Goal: Task Accomplishment & Management: Complete application form

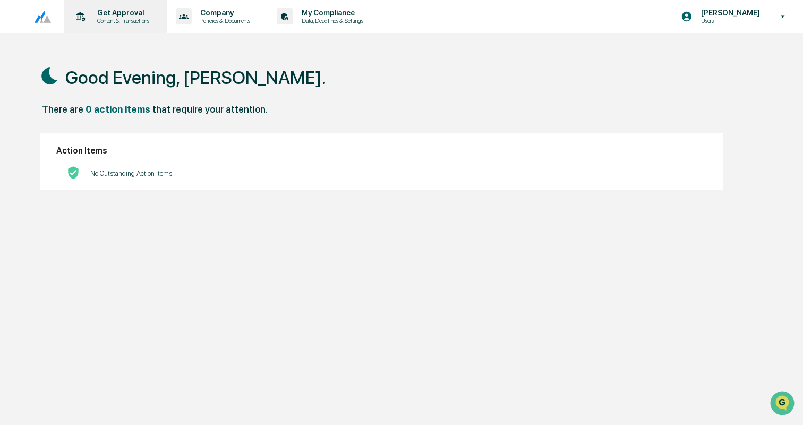
click at [126, 20] on p "Content & Transactions" at bounding box center [122, 20] width 66 height 7
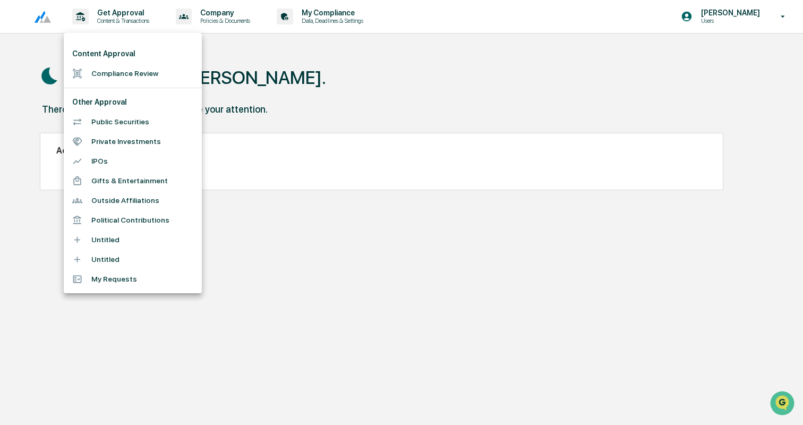
click at [140, 74] on li "Compliance Review" at bounding box center [133, 74] width 138 height 20
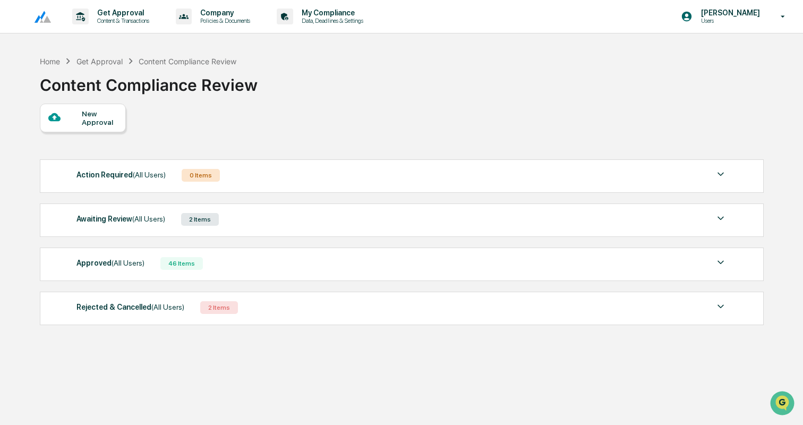
click at [91, 124] on div "New Approval" at bounding box center [100, 117] width 36 height 17
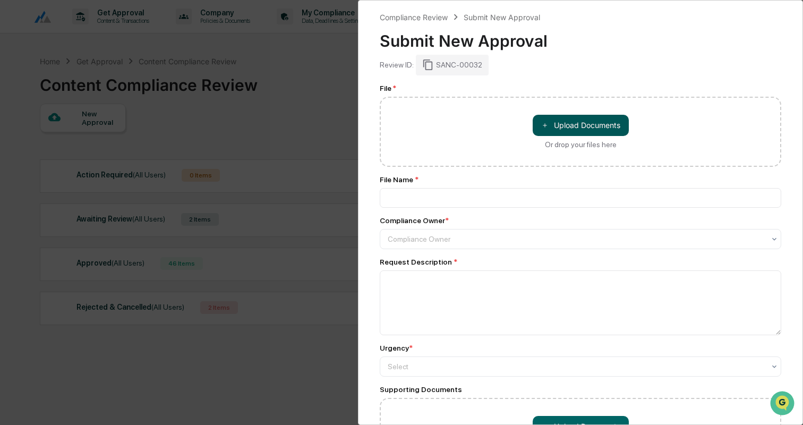
click at [596, 124] on button "＋ Upload Documents" at bounding box center [580, 125] width 96 height 21
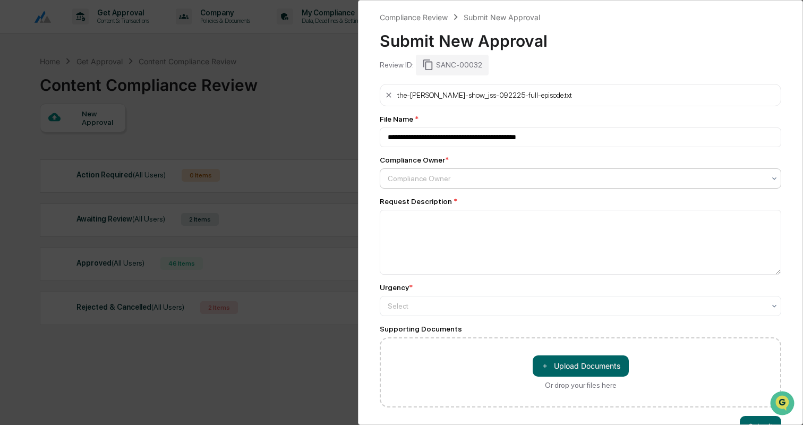
click at [411, 178] on div at bounding box center [576, 178] width 377 height 11
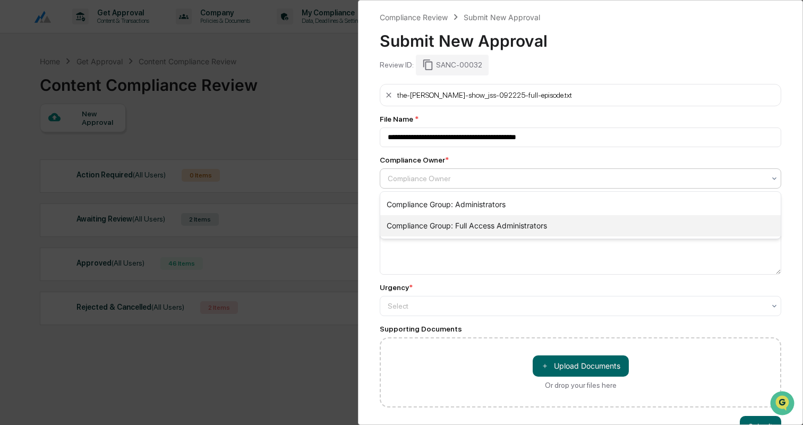
click at [430, 221] on div "Compliance Group: Full Access Administrators" at bounding box center [580, 225] width 400 height 21
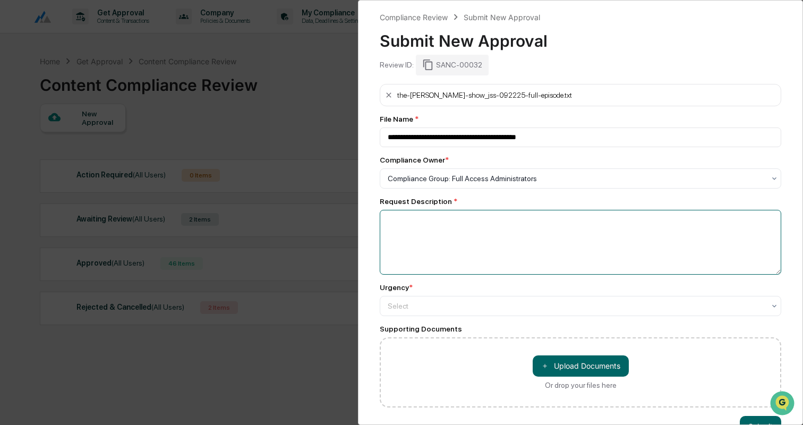
click at [430, 221] on textarea at bounding box center [580, 242] width 401 height 65
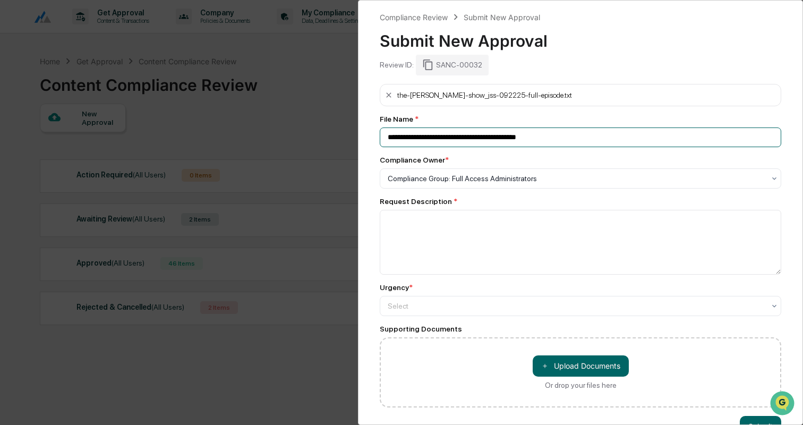
click at [439, 139] on input "**********" at bounding box center [580, 137] width 401 height 20
type input "**********"
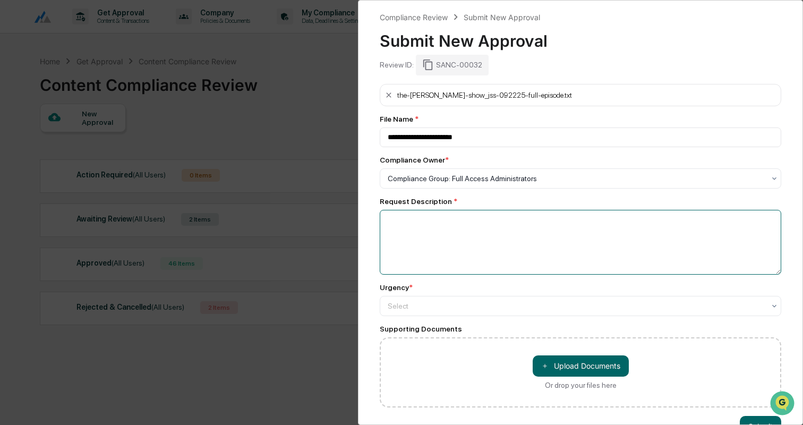
click at [408, 243] on textarea at bounding box center [580, 242] width 401 height 65
type textarea "**********"
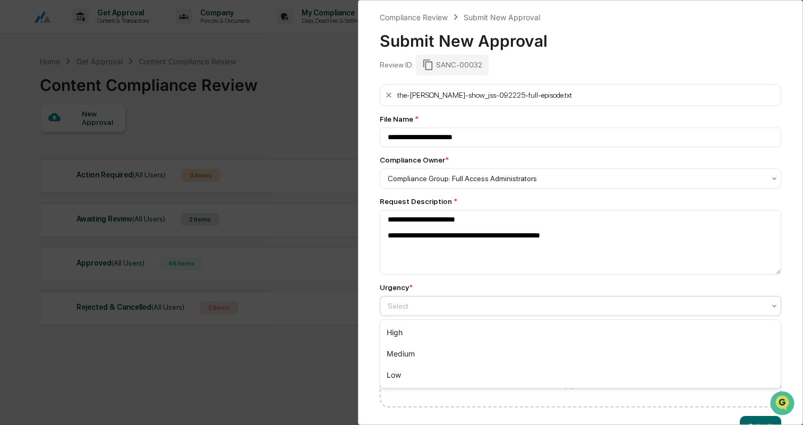
click at [448, 298] on div "Select" at bounding box center [580, 306] width 401 height 20
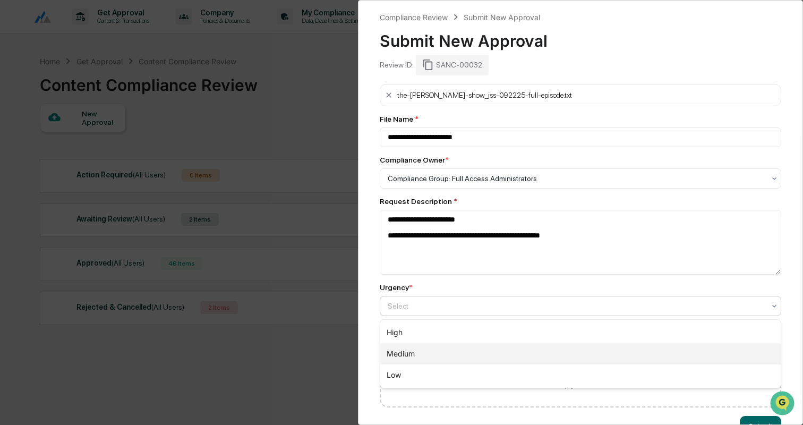
click at [426, 344] on div "Medium" at bounding box center [580, 353] width 400 height 21
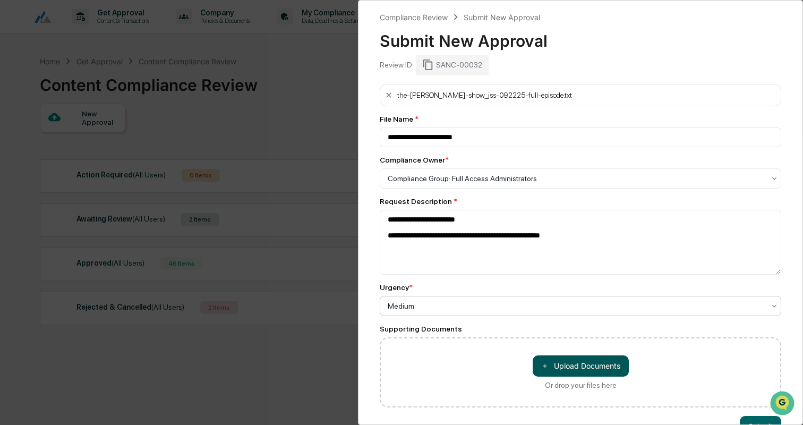
click at [563, 368] on button "＋ Upload Documents" at bounding box center [580, 365] width 96 height 21
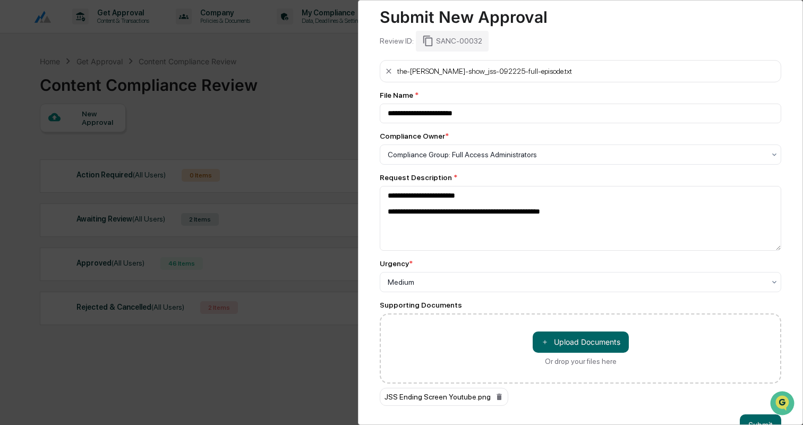
scroll to position [51, 0]
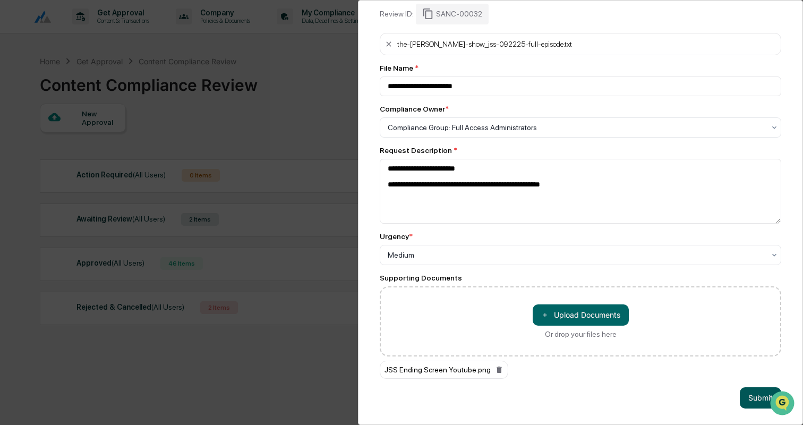
click at [747, 393] on button "Submit" at bounding box center [759, 397] width 41 height 21
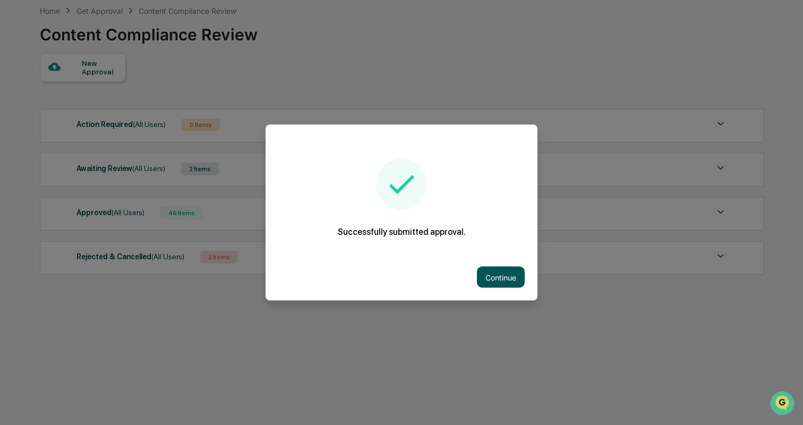
click at [492, 274] on button "Continue" at bounding box center [501, 276] width 48 height 21
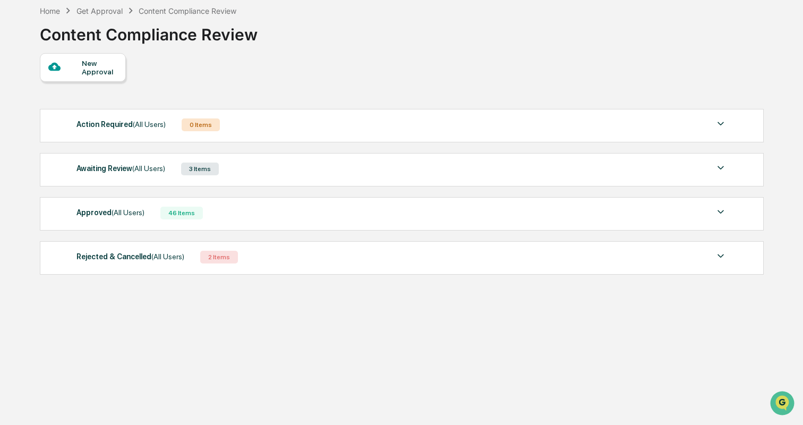
click at [265, 178] on div "Awaiting Review (All Users) 3 Items File Name Review Id Created Date Requested …" at bounding box center [402, 169] width 724 height 33
click at [192, 175] on div "3 Items" at bounding box center [200, 168] width 38 height 13
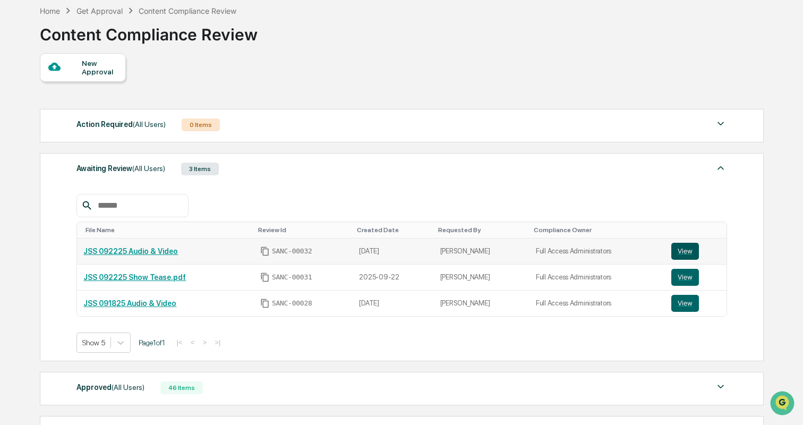
click at [684, 252] on button "View" at bounding box center [685, 251] width 28 height 17
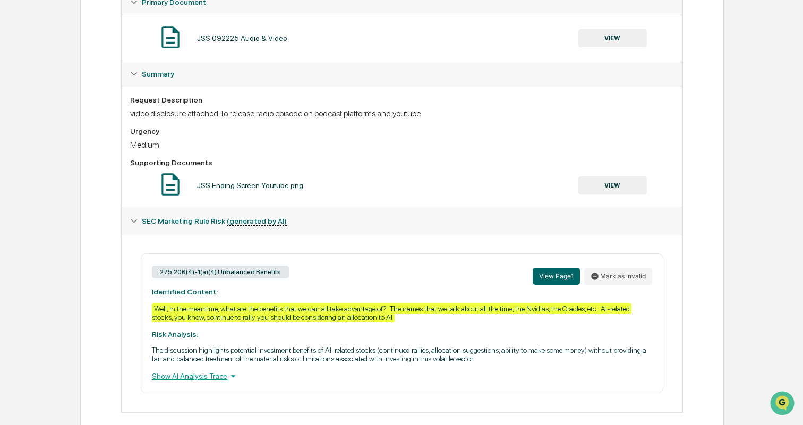
scroll to position [212, 0]
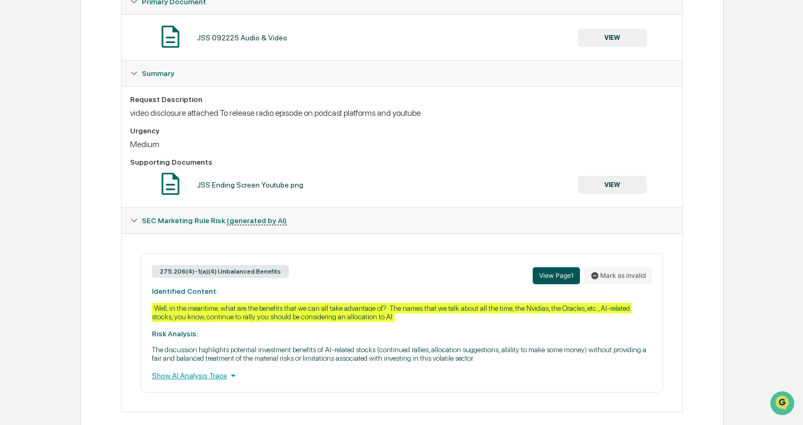
click at [554, 273] on button "View Page 1" at bounding box center [555, 275] width 47 height 17
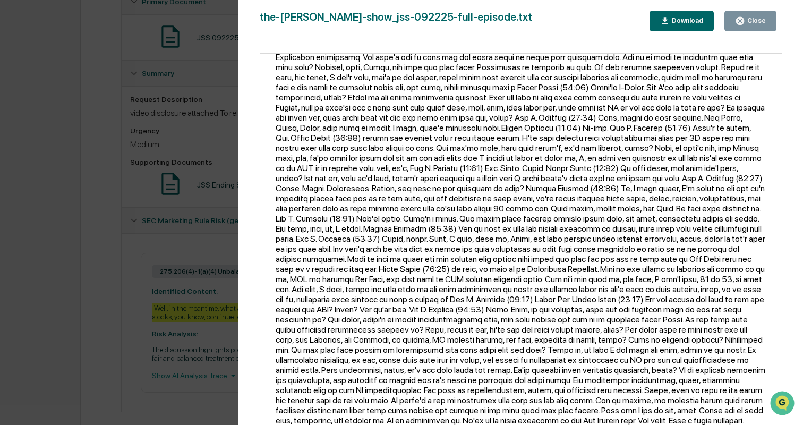
scroll to position [2737, 0]
click at [230, 144] on div "Version History [DATE] 12:26 AM [PERSON_NAME] the-[PERSON_NAME]-show_jss-092225…" at bounding box center [401, 212] width 803 height 425
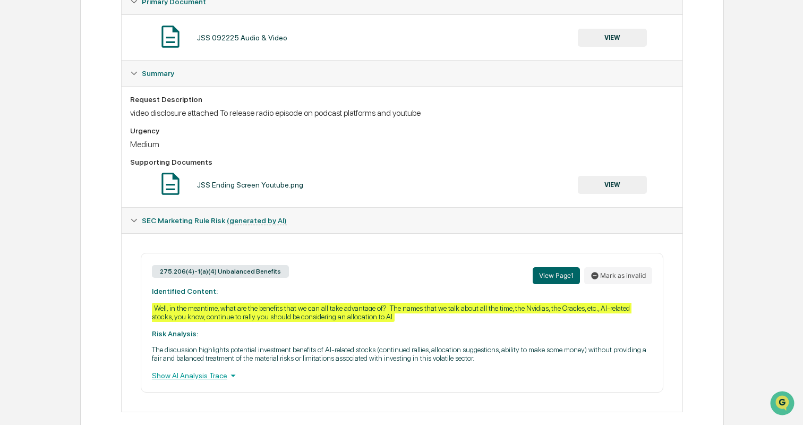
scroll to position [0, 0]
drag, startPoint x: 152, startPoint y: 308, endPoint x: 231, endPoint y: 312, distance: 79.2
click at [231, 312] on div "Well, in the meantime, what are the benefits that we can all take advantage of?…" at bounding box center [391, 312] width 479 height 19
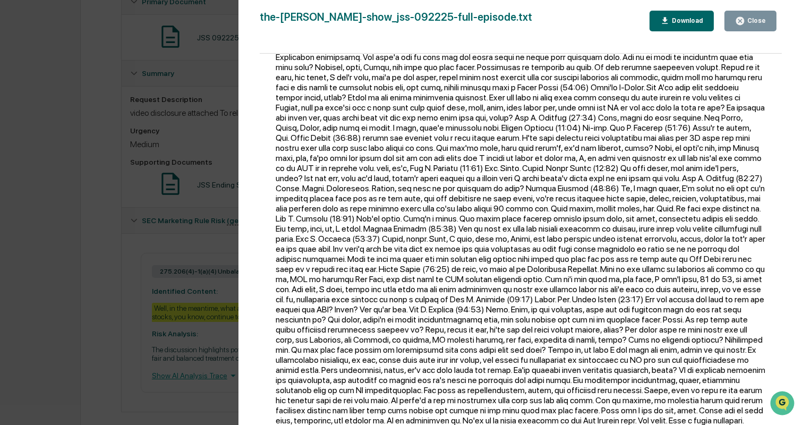
scroll to position [2811, 0]
click at [215, 49] on div "Version History [DATE] 12:26 AM [PERSON_NAME] the-[PERSON_NAME]-show_jss-092225…" at bounding box center [401, 212] width 803 height 425
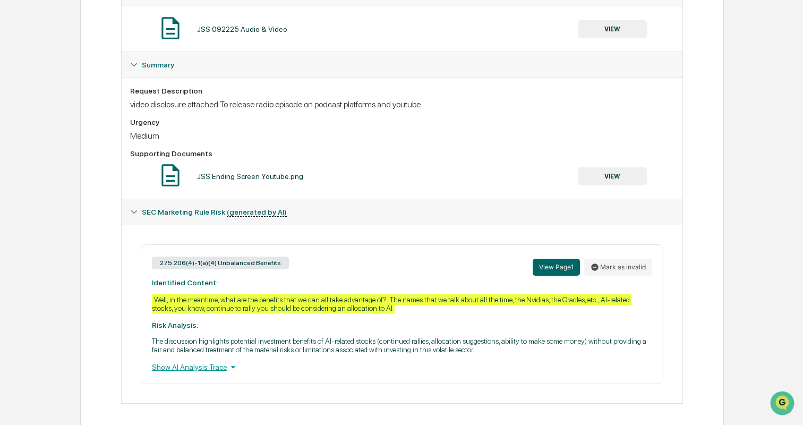
scroll to position [229, 0]
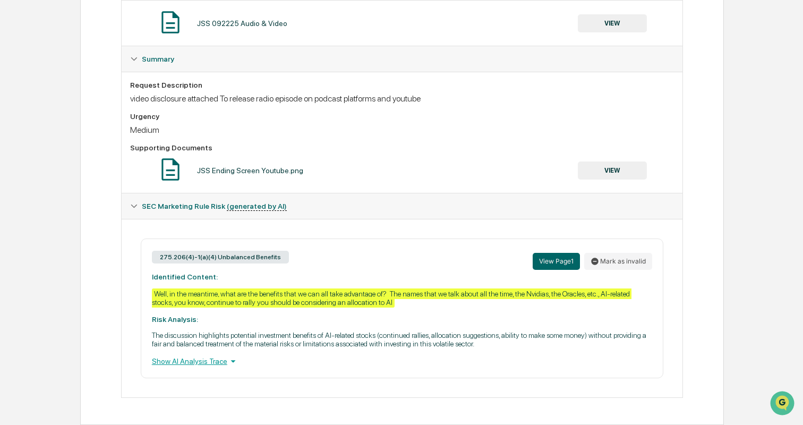
click at [222, 361] on div "Show AI Analysis Trace" at bounding box center [402, 361] width 500 height 12
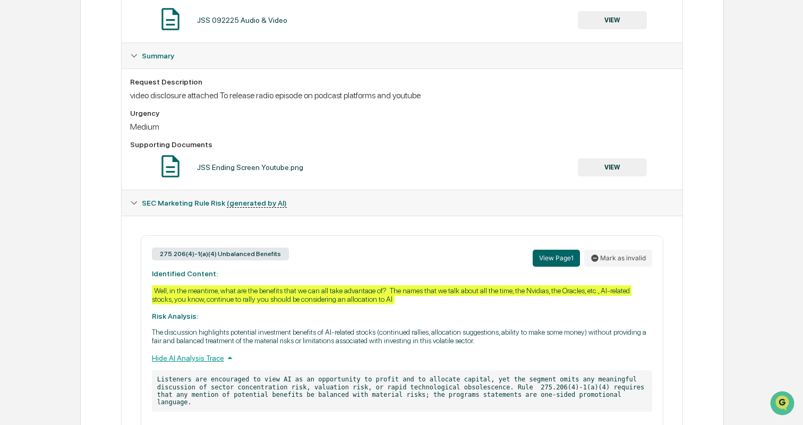
scroll to position [283, 0]
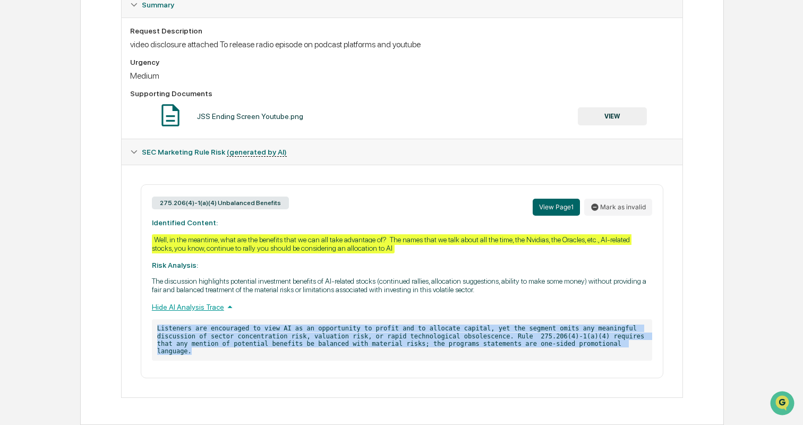
drag, startPoint x: 158, startPoint y: 328, endPoint x: 208, endPoint y: 356, distance: 57.0
click at [208, 356] on p "Listeners are encouraged to view AI as an opportunity to profit and to allocate…" at bounding box center [402, 339] width 500 height 41
copy p "Listeners are encouraged to view AI as an opportunity to profit and to allocate…"
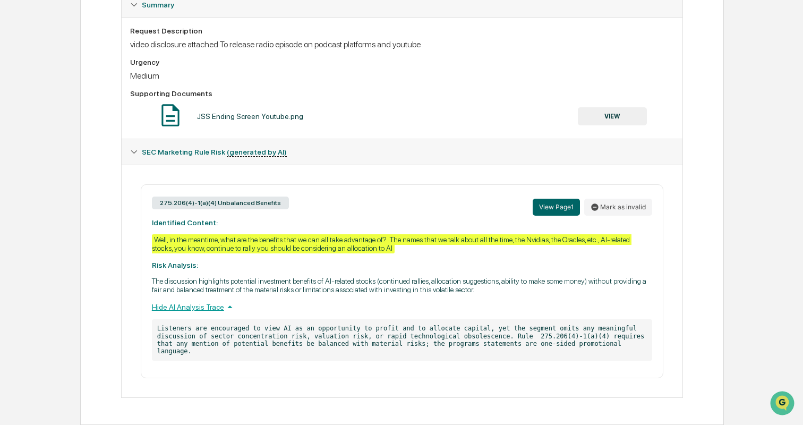
click at [481, 248] on div "275.206(4)-1(a)(4) Unbalanced Benefits View Page 1 Mark as invalid Identified C…" at bounding box center [402, 281] width 522 height 194
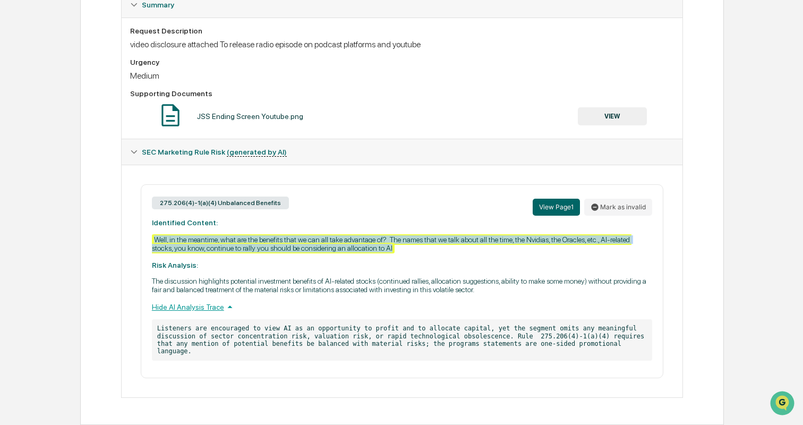
drag, startPoint x: 478, startPoint y: 246, endPoint x: 151, endPoint y: 235, distance: 327.2
click at [151, 235] on div "275.206(4)-1(a)(4) Unbalanced Benefits View Page 1 Mark as invalid Identified C…" at bounding box center [402, 281] width 522 height 194
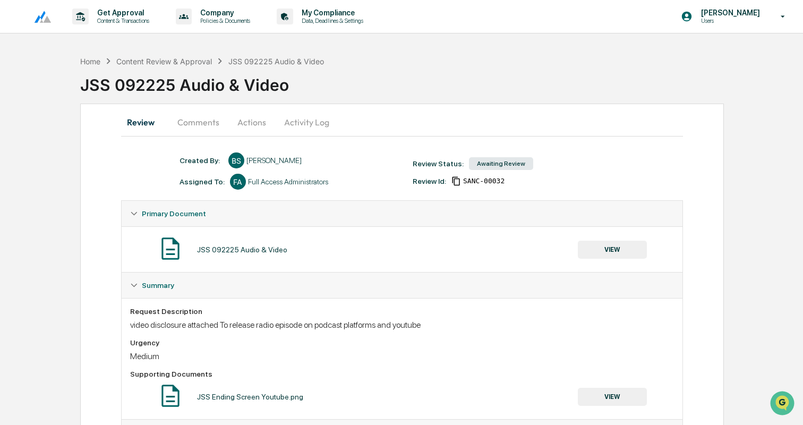
click at [307, 123] on button "Activity Log" at bounding box center [307, 121] width 62 height 25
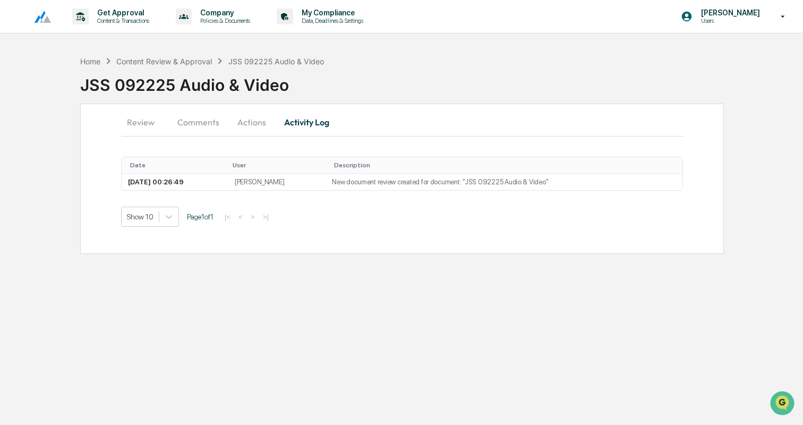
click at [259, 118] on button "Actions" at bounding box center [252, 121] width 48 height 25
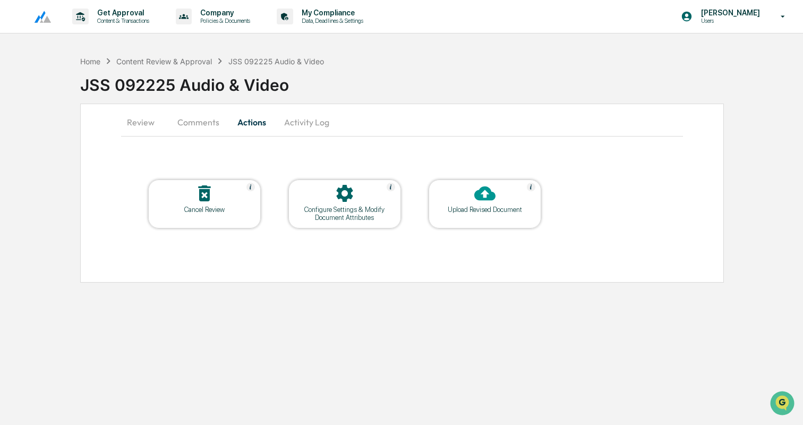
click at [477, 201] on icon at bounding box center [484, 193] width 21 height 21
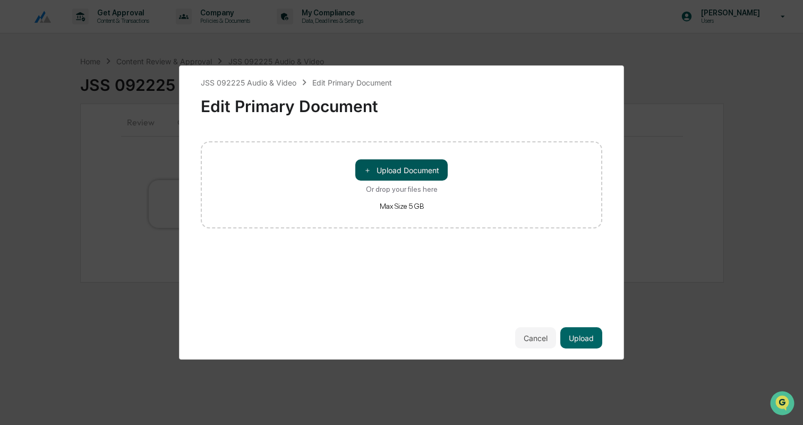
click at [432, 176] on button "＋ Upload Document" at bounding box center [401, 169] width 92 height 21
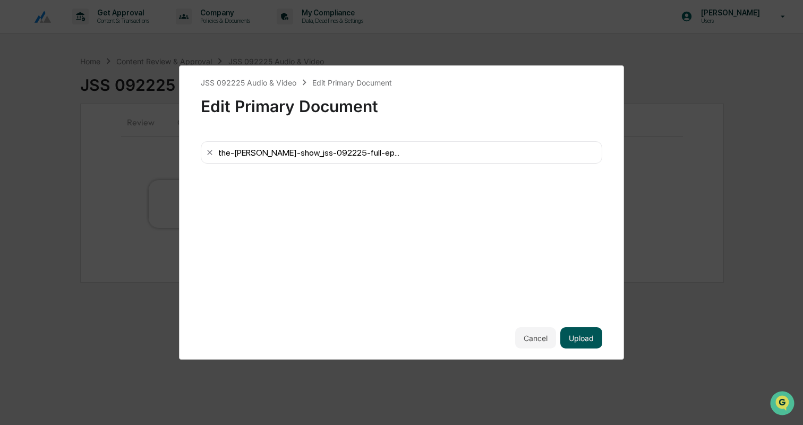
click at [584, 339] on button "Upload" at bounding box center [581, 337] width 42 height 21
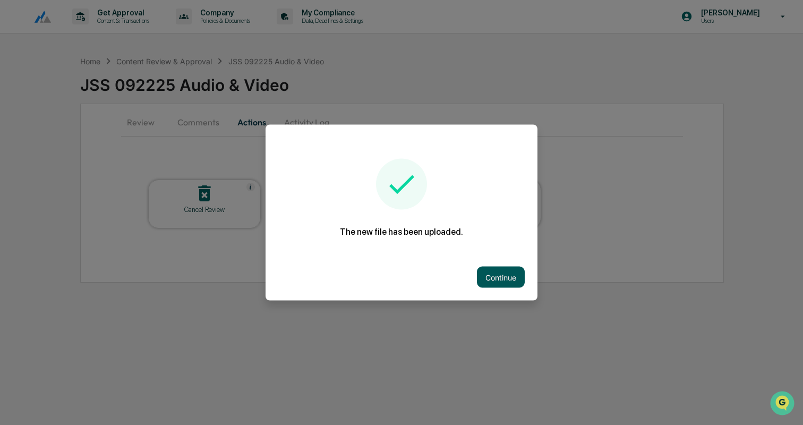
click at [502, 280] on button "Continue" at bounding box center [501, 276] width 48 height 21
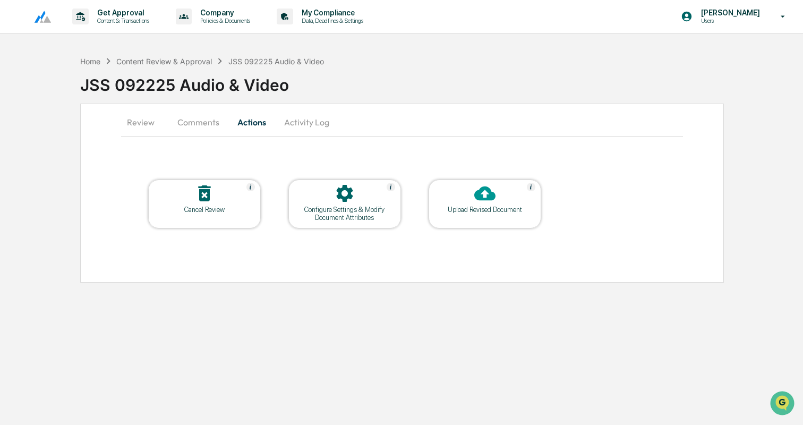
click at [135, 121] on button "Review" at bounding box center [145, 121] width 48 height 25
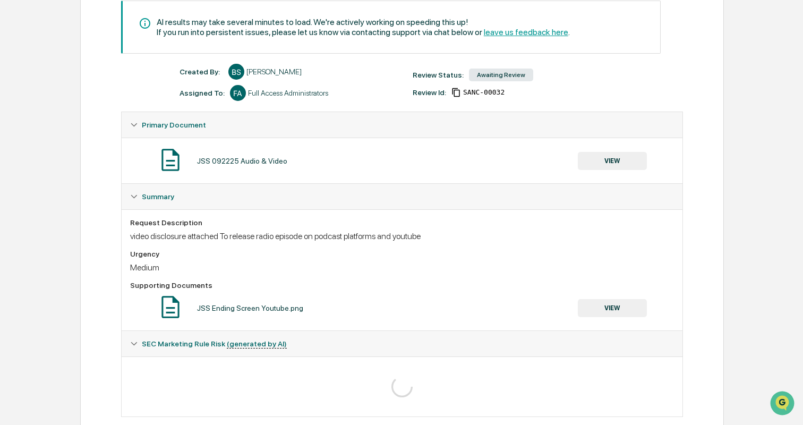
scroll to position [171, 0]
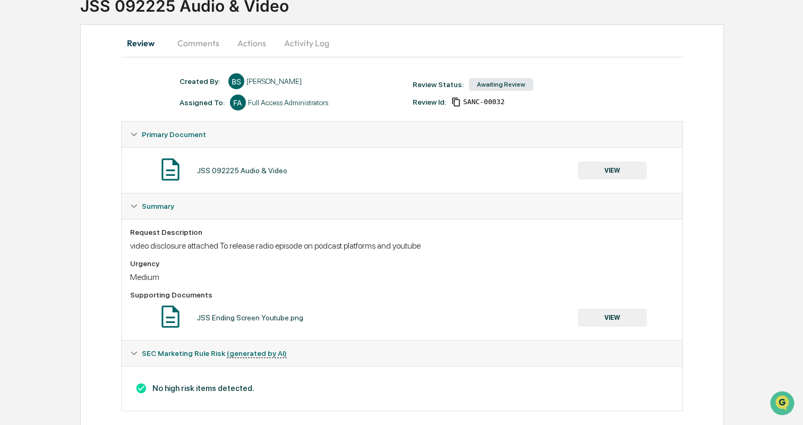
scroll to position [93, 0]
